Goal: Task Accomplishment & Management: Use online tool/utility

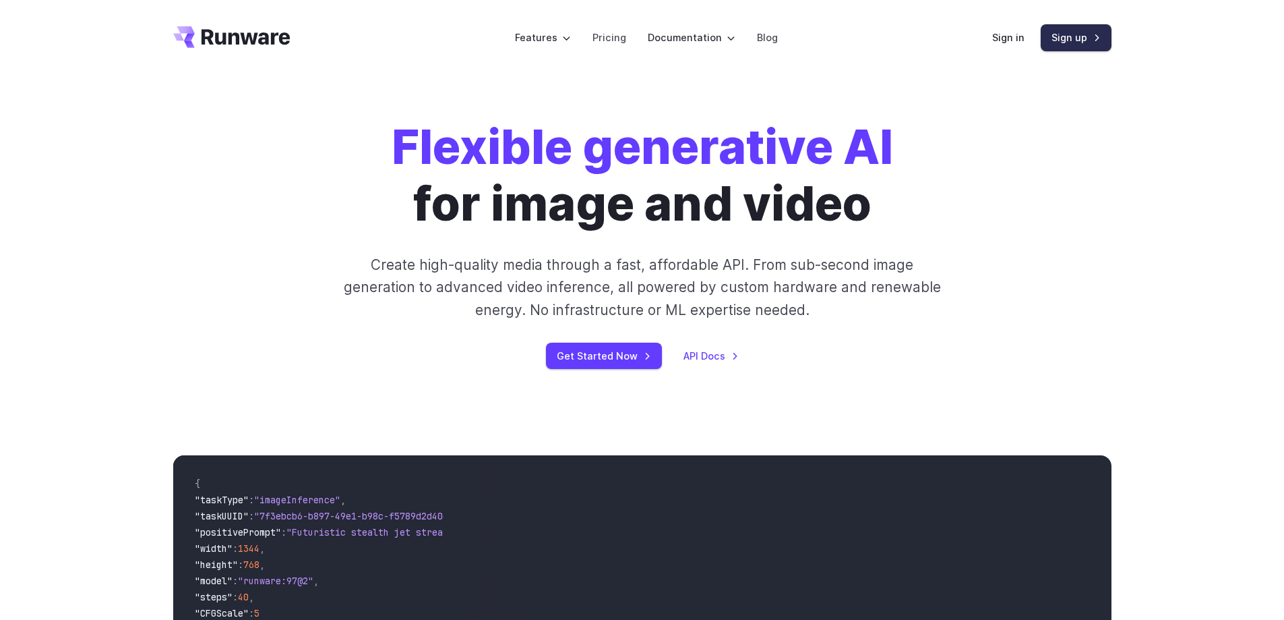
click at [1071, 40] on link "Sign up" at bounding box center [1076, 37] width 71 height 26
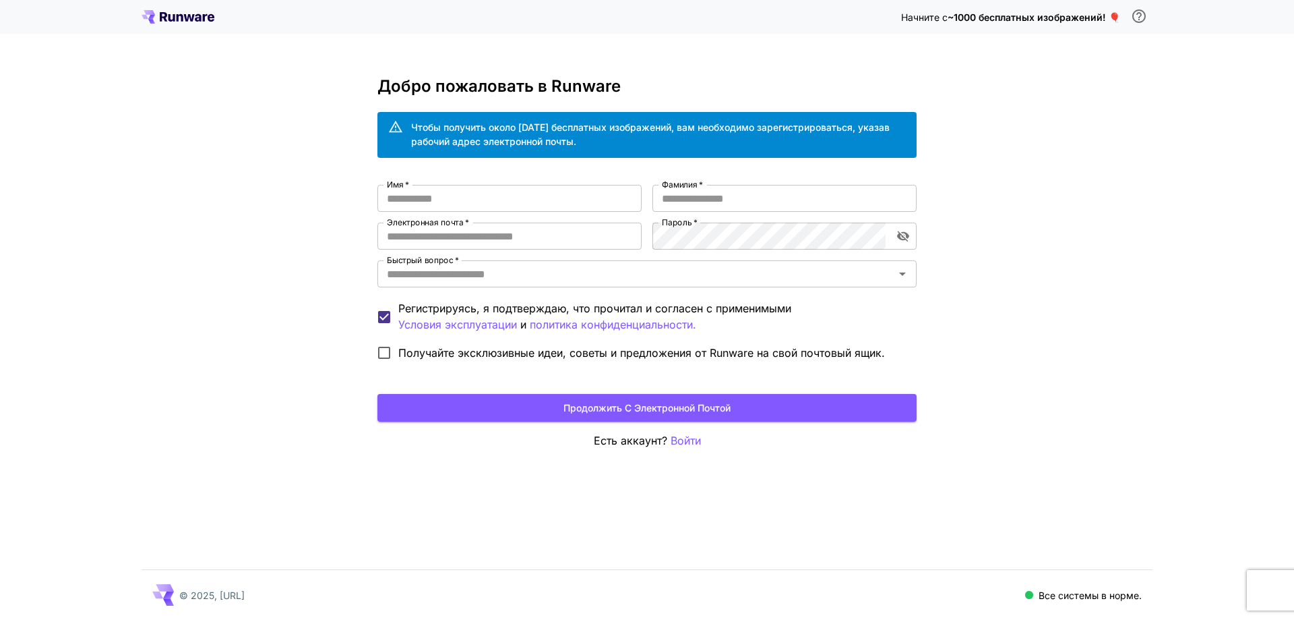
click at [1004, 229] on div "Начните с ~1000 бесплатных изображений! 🎈 Добро пожаловать в Runware Чтобы полу…" at bounding box center [647, 310] width 1294 height 620
click at [587, 200] on input "Имя   *" at bounding box center [510, 198] width 264 height 27
click at [593, 235] on input "Электронная почта   *" at bounding box center [510, 235] width 264 height 27
click at [238, 255] on div "Начните с ~1000 бесплатных изображений! 🎈 Добро пожаловать в Runware Чтобы полу…" at bounding box center [647, 310] width 1294 height 620
click at [440, 204] on input "Имя   *" at bounding box center [510, 198] width 264 height 27
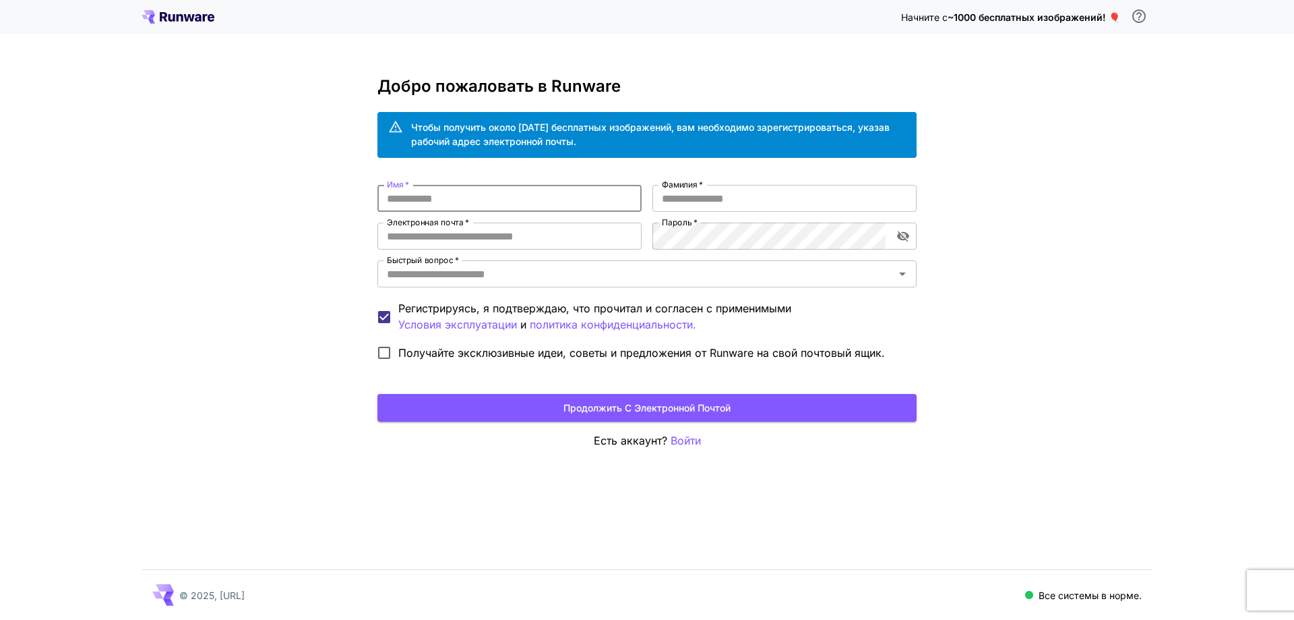
type input "*"
type input "****"
click at [686, 197] on input "Фамилия   *" at bounding box center [785, 198] width 264 height 27
type input "**********"
click at [582, 233] on input "Электронная почта   *" at bounding box center [510, 235] width 264 height 27
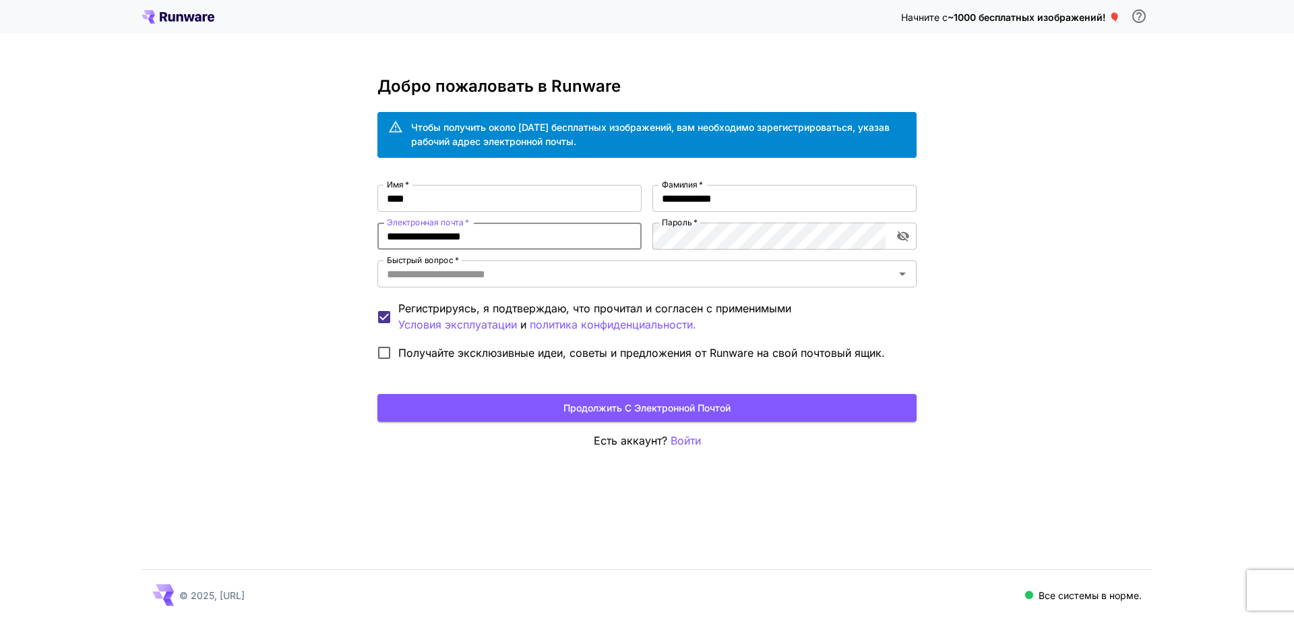
type input "**********"
click at [905, 238] on icon "включить видимость пароля" at bounding box center [903, 236] width 12 height 11
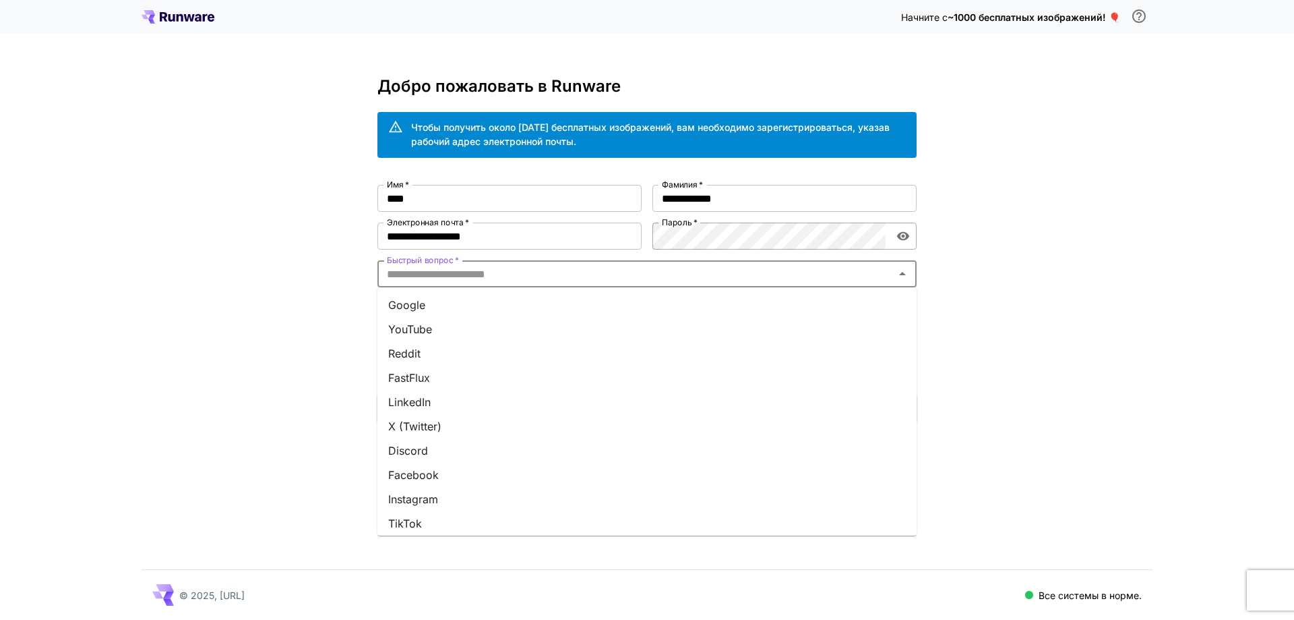
click at [767, 280] on input "Быстрый вопрос   *" at bounding box center [636, 273] width 509 height 19
click at [442, 416] on font "Телеграмма" at bounding box center [420, 420] width 64 height 13
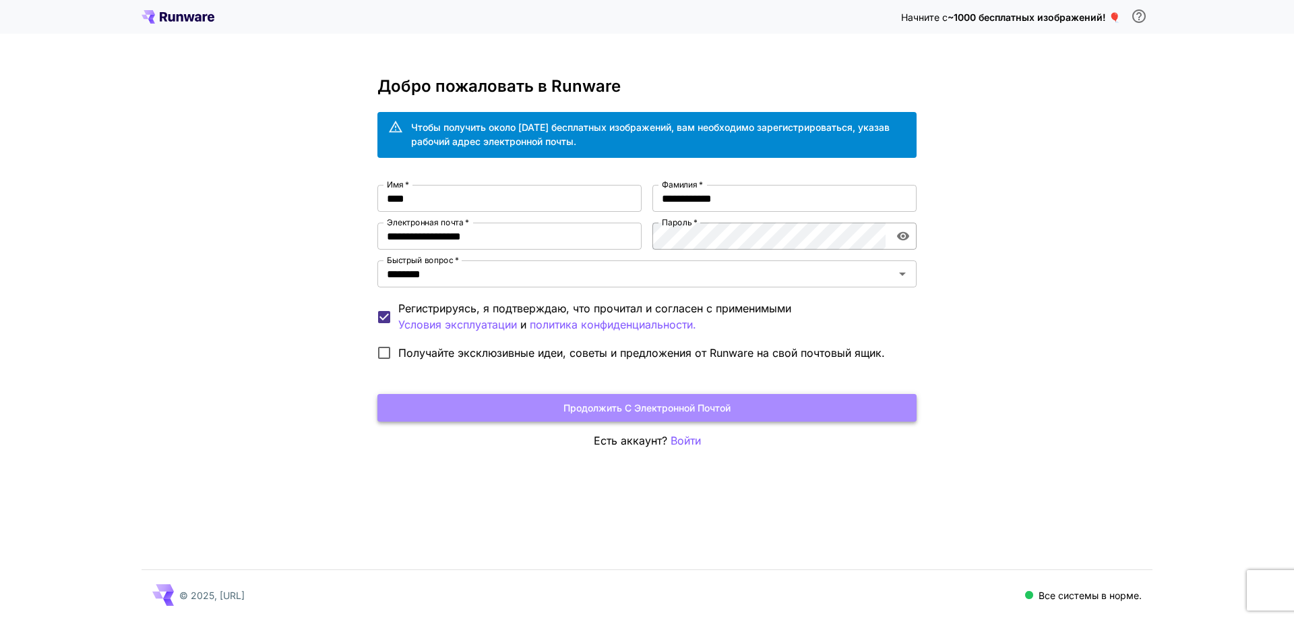
click at [597, 407] on font "Продолжить с электронной почтой" at bounding box center [647, 407] width 167 height 11
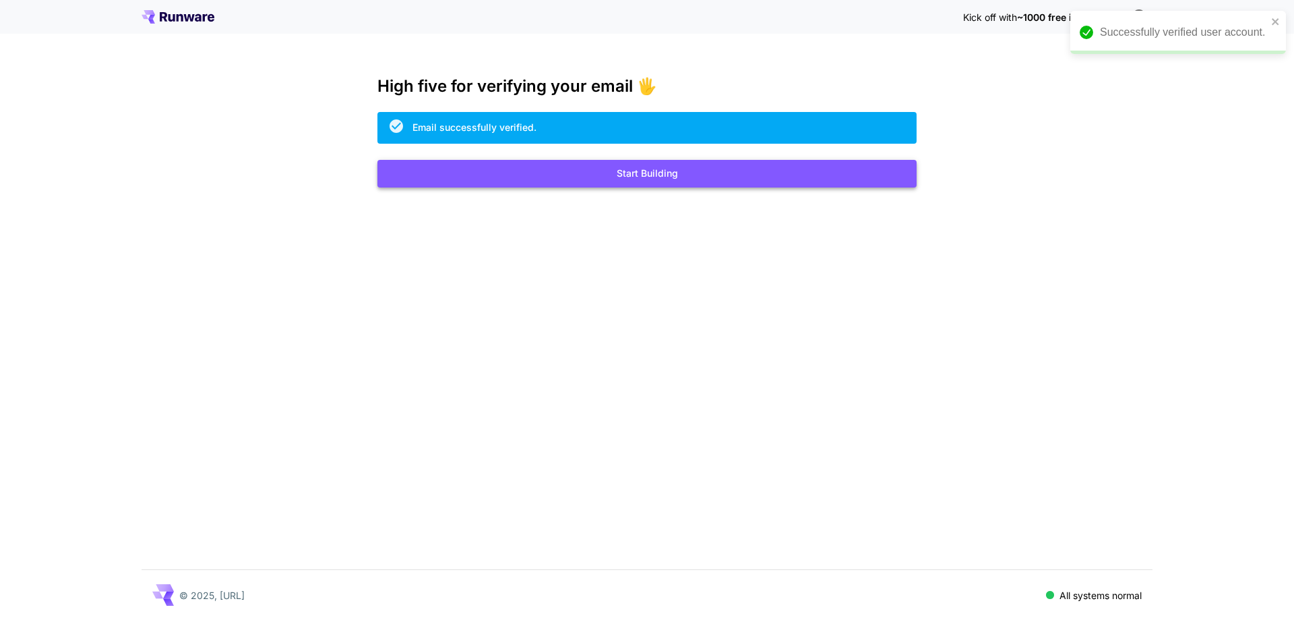
click at [519, 173] on button "Start Building" at bounding box center [647, 174] width 539 height 28
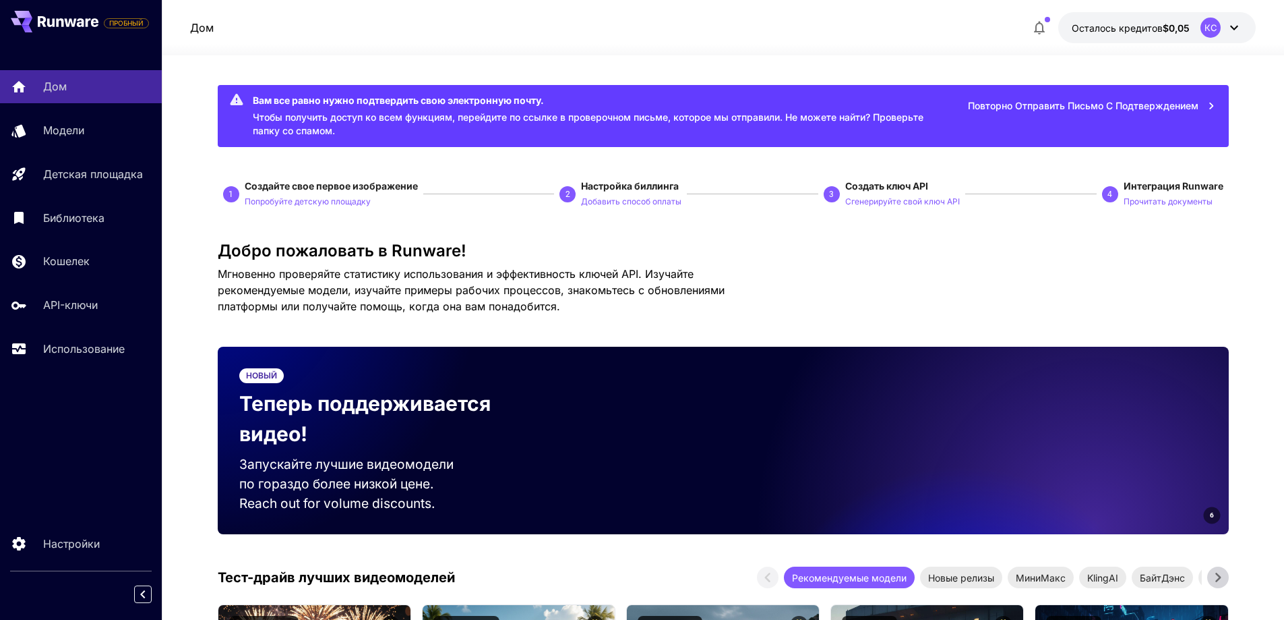
click at [1240, 28] on icon at bounding box center [1234, 28] width 16 height 16
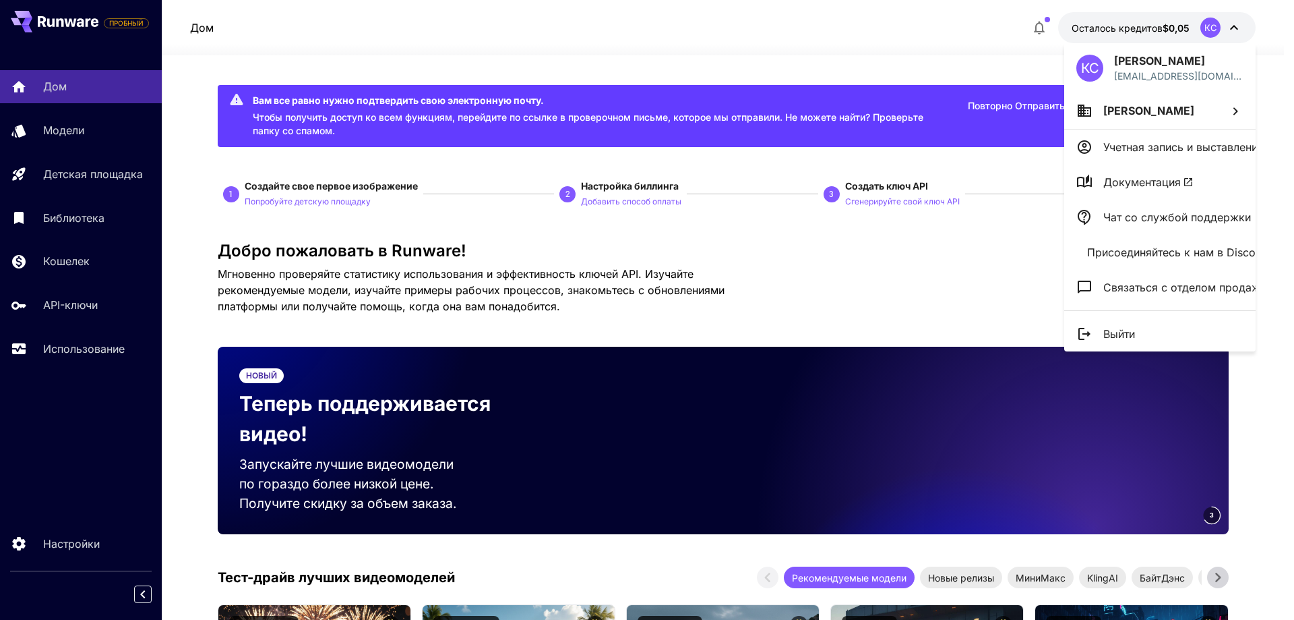
click at [768, 51] on div at bounding box center [647, 310] width 1294 height 620
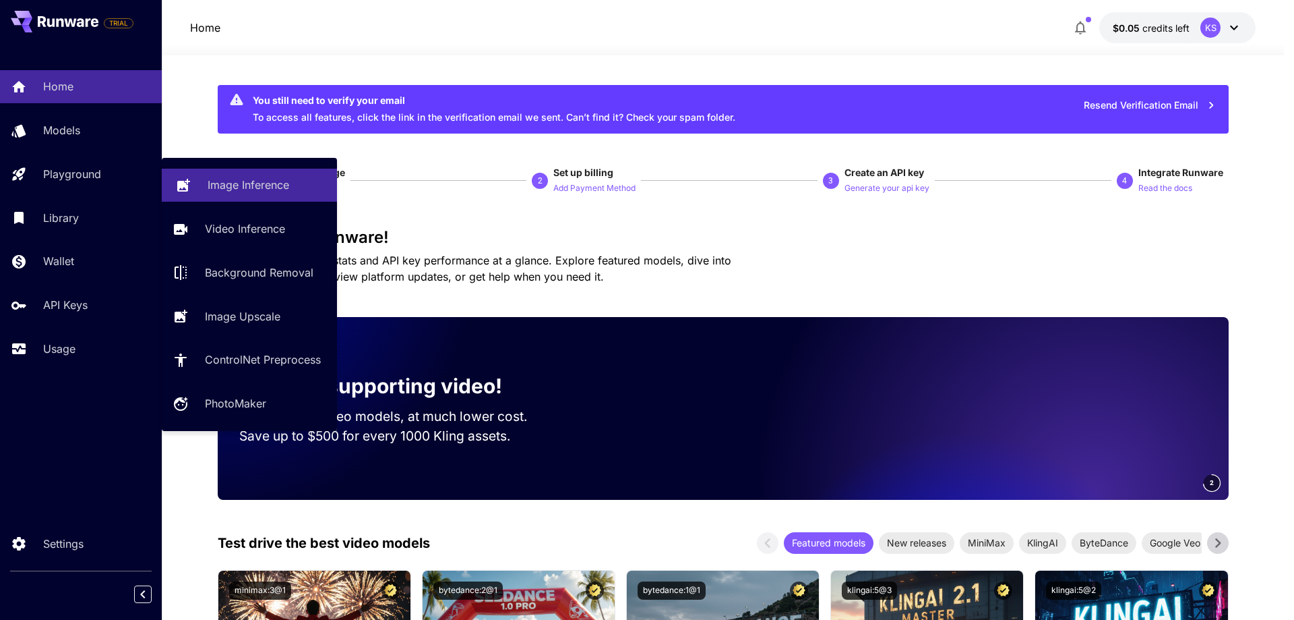
click at [224, 189] on p "Image Inference" at bounding box center [249, 185] width 82 height 16
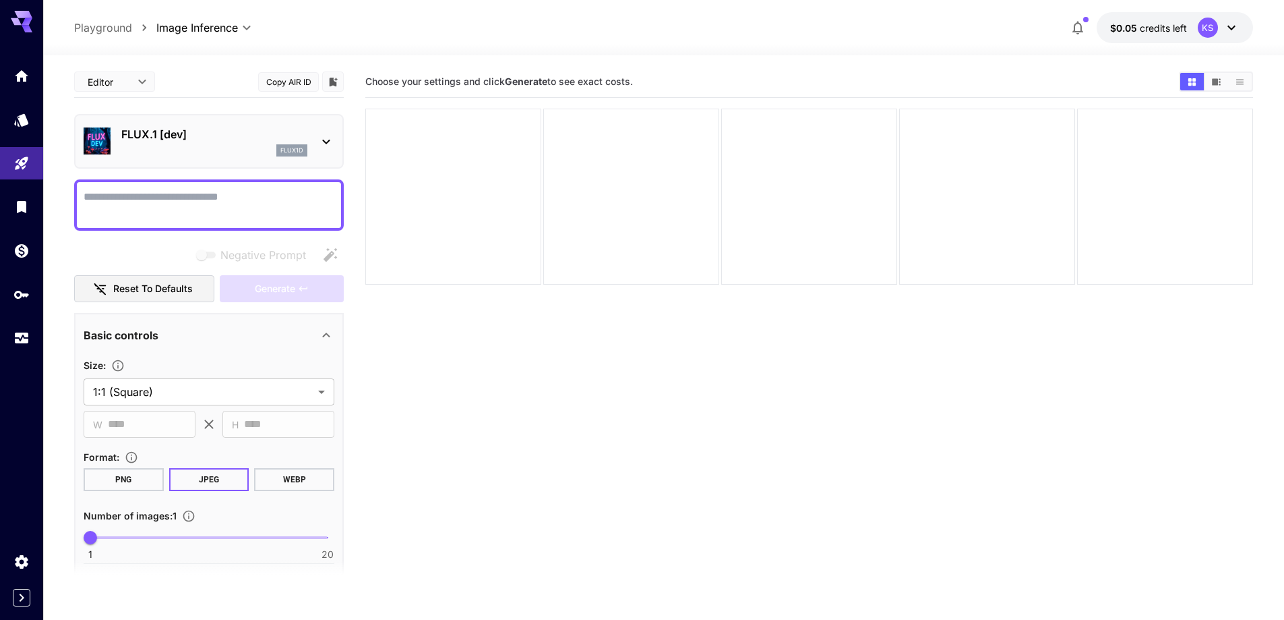
click at [329, 143] on icon at bounding box center [326, 141] width 16 height 16
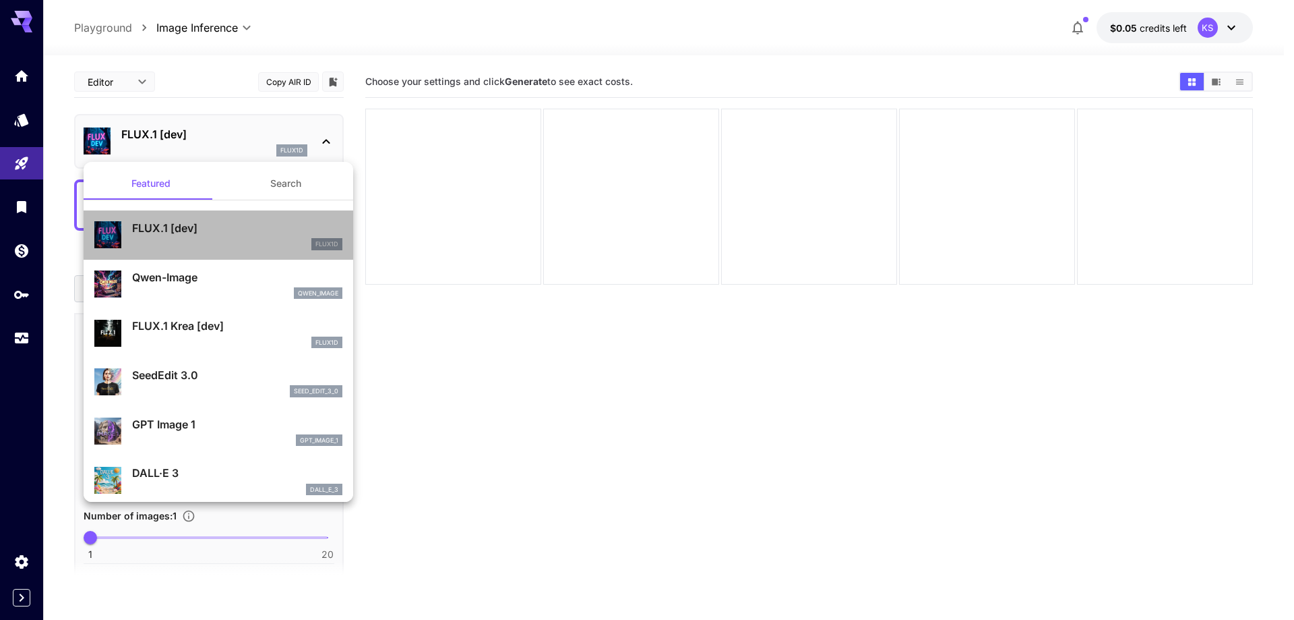
click at [222, 231] on p "FLUX.1 [dev]" at bounding box center [237, 228] width 210 height 16
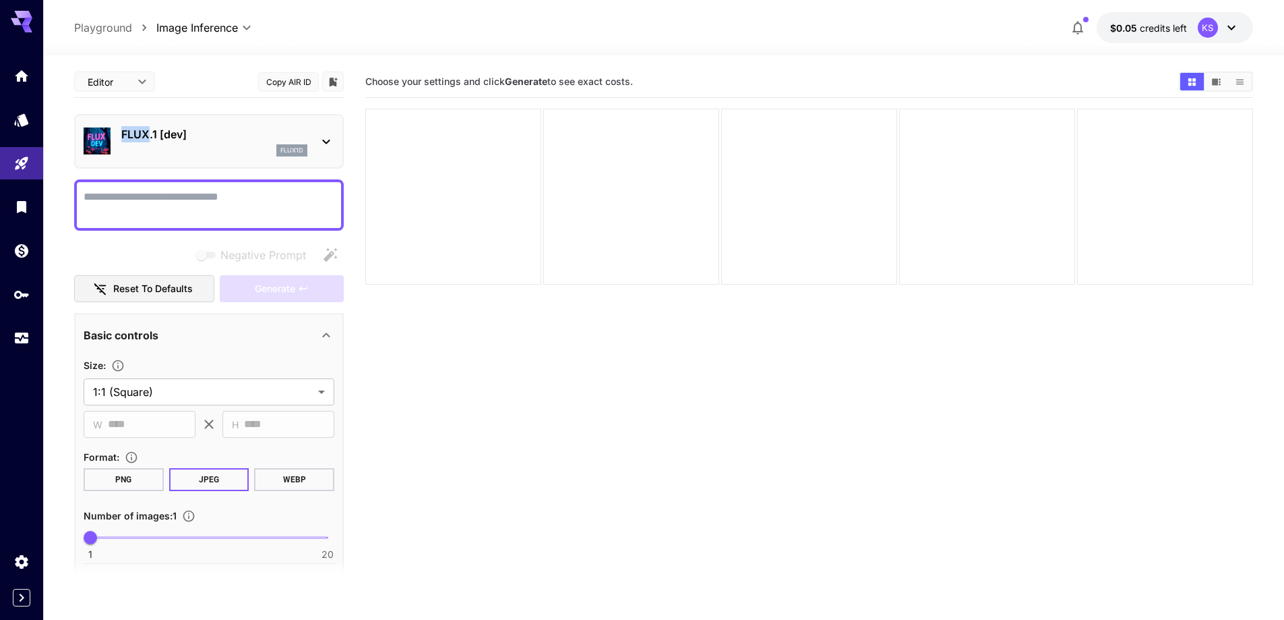
drag, startPoint x: 120, startPoint y: 136, endPoint x: 150, endPoint y: 138, distance: 30.4
click at [150, 138] on div "FLUX.1 [dev] flux1d" at bounding box center [209, 141] width 251 height 41
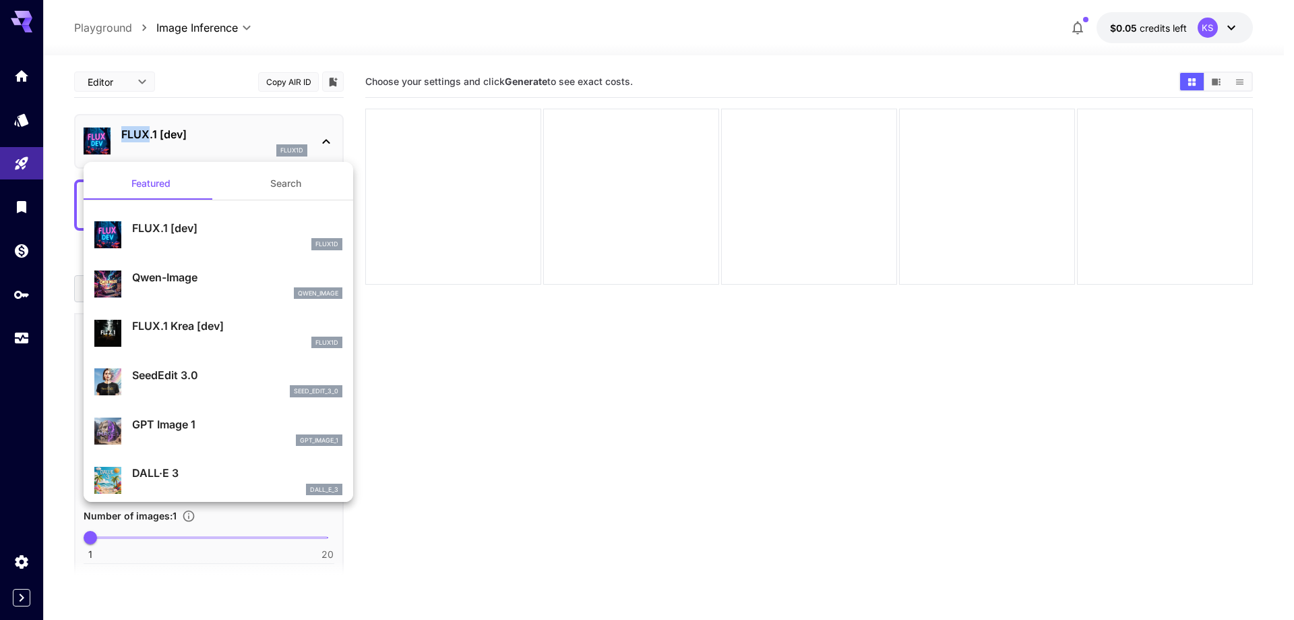
copy p "FLUX"
